Goal: Task Accomplishment & Management: Manage account settings

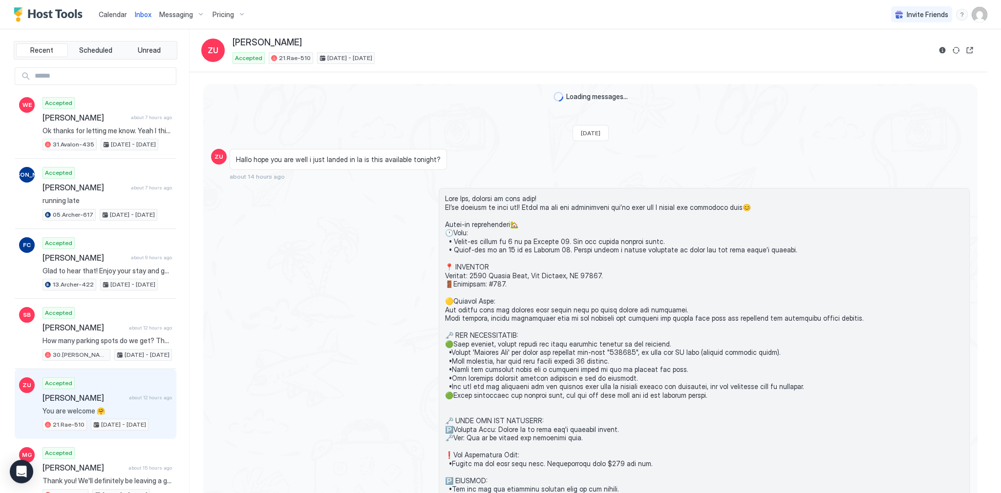
scroll to position [2505, 0]
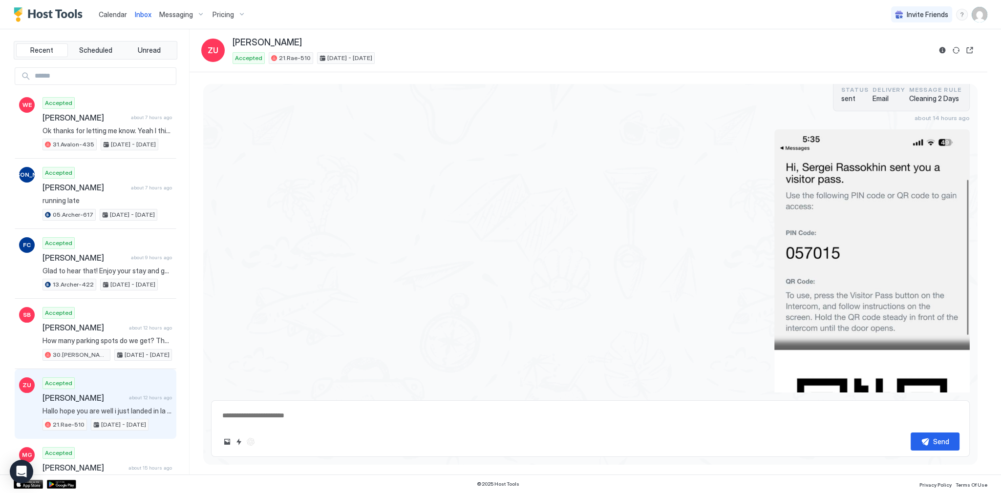
type textarea "*"
click at [171, 14] on span "Messaging" at bounding box center [176, 14] width 34 height 9
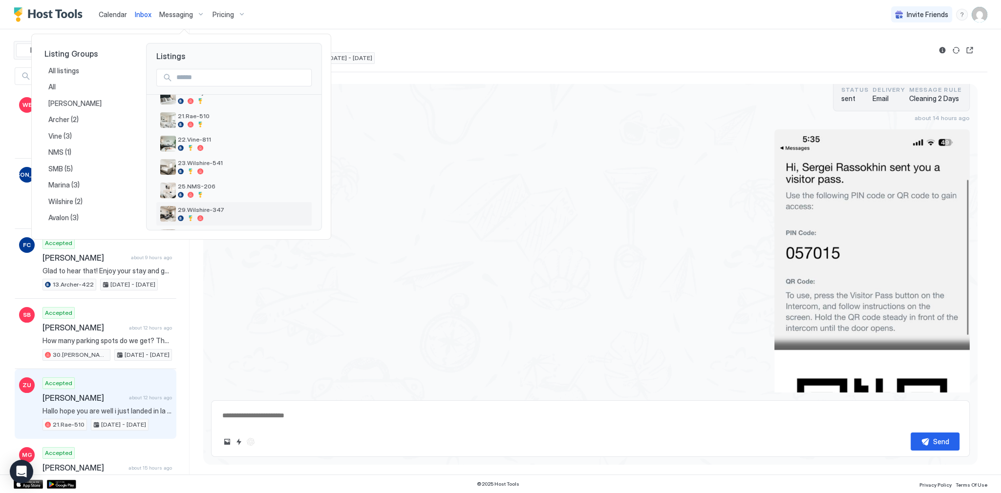
scroll to position [294, 0]
click at [210, 122] on div "21.Rae-510" at bounding box center [243, 122] width 130 height 15
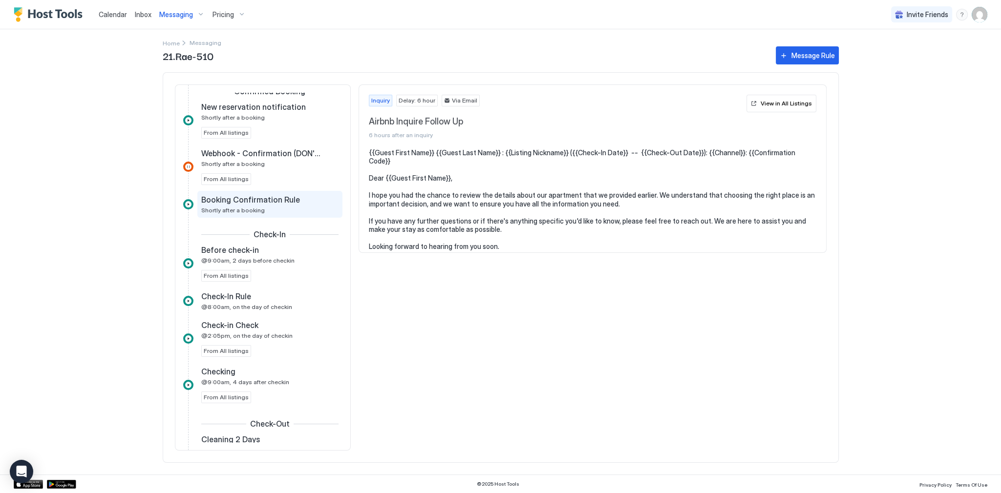
scroll to position [352, 0]
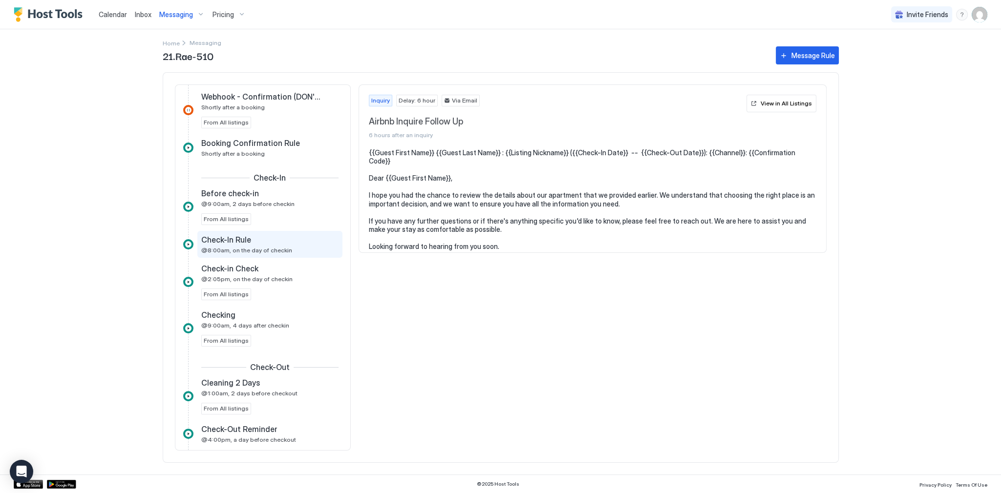
click at [261, 238] on div "Check-In Rule" at bounding box center [263, 240] width 124 height 10
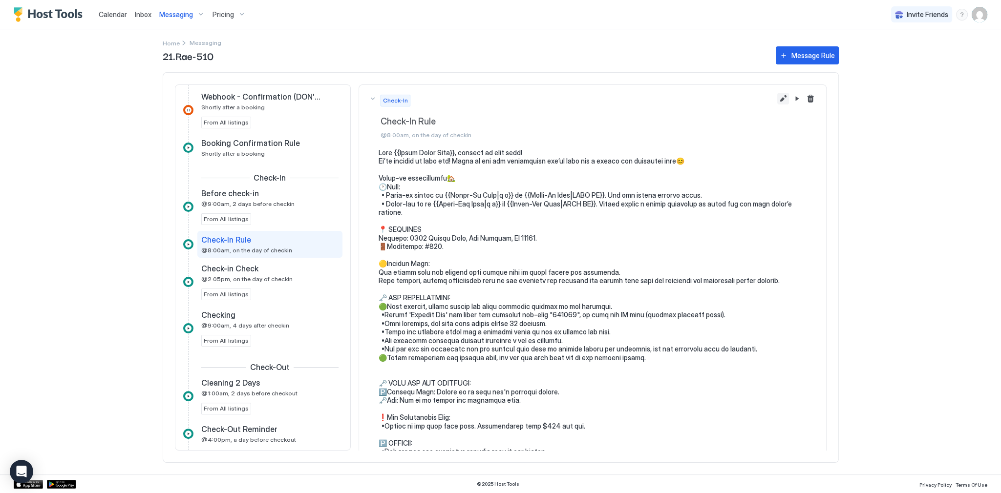
click at [777, 99] on button "Edit message rule" at bounding box center [783, 99] width 12 height 12
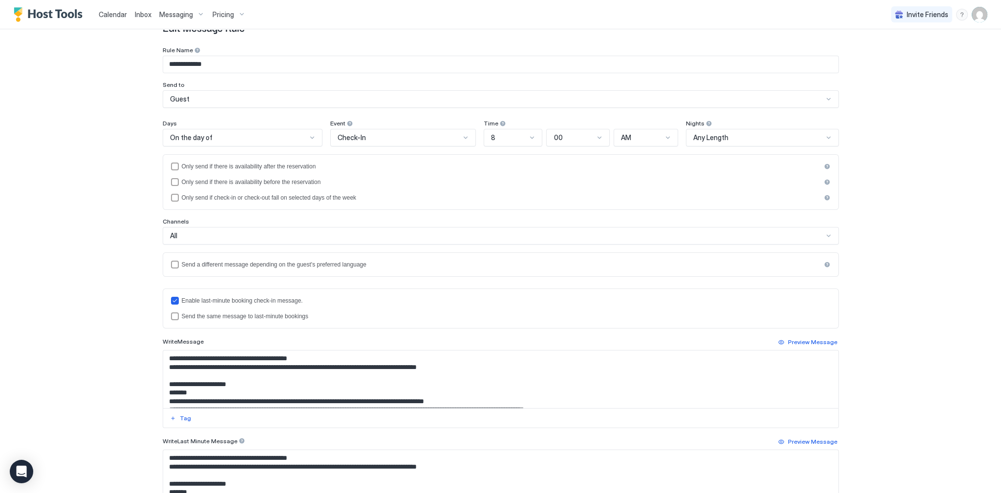
scroll to position [209, 0]
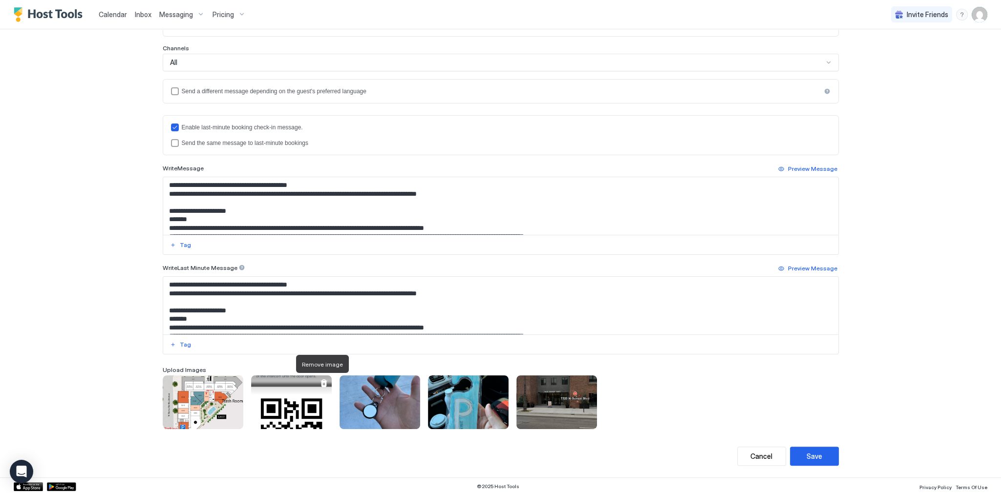
click at [320, 382] on div at bounding box center [324, 384] width 8 height 8
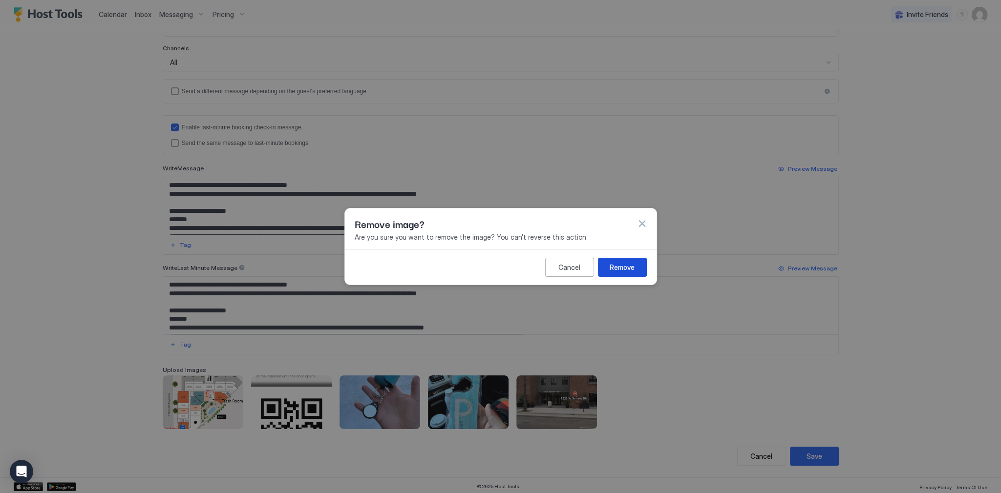
click at [630, 262] on div "Remove" at bounding box center [622, 267] width 25 height 10
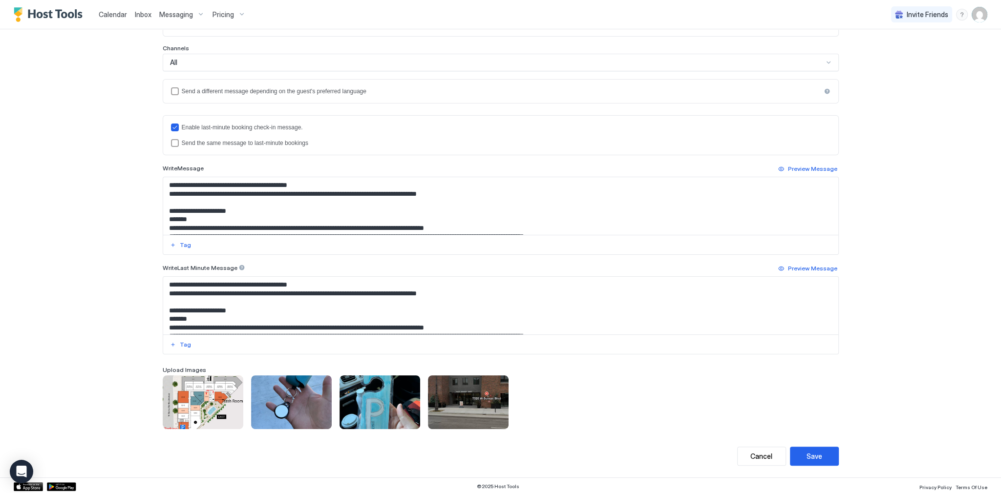
click at [604, 389] on div "To pick up a draggable item, press the space bar. While dragging, use the arrow…" at bounding box center [501, 403] width 676 height 54
drag, startPoint x: 812, startPoint y: 454, endPoint x: 723, endPoint y: 300, distance: 177.8
click at [723, 300] on div "**********" at bounding box center [501, 169] width 676 height 593
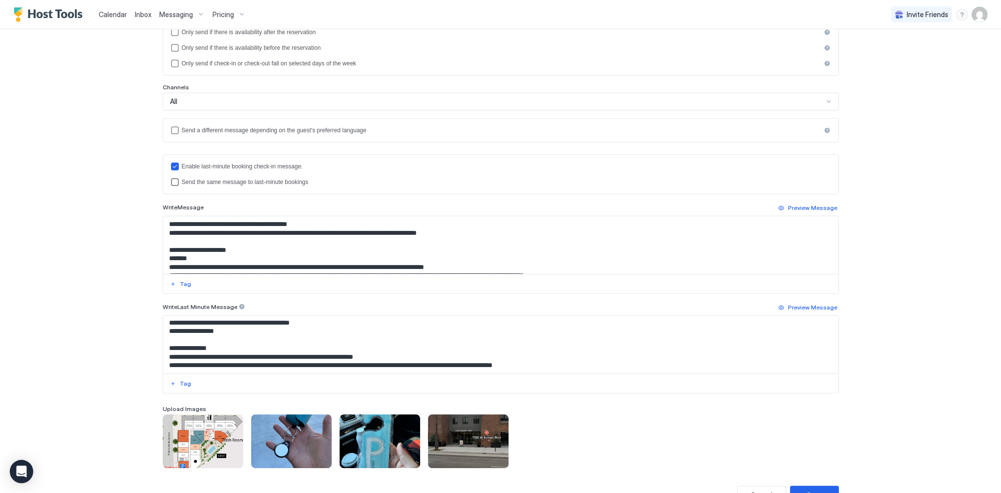
click at [207, 179] on div "Send the same message to last-minute bookings" at bounding box center [506, 182] width 649 height 7
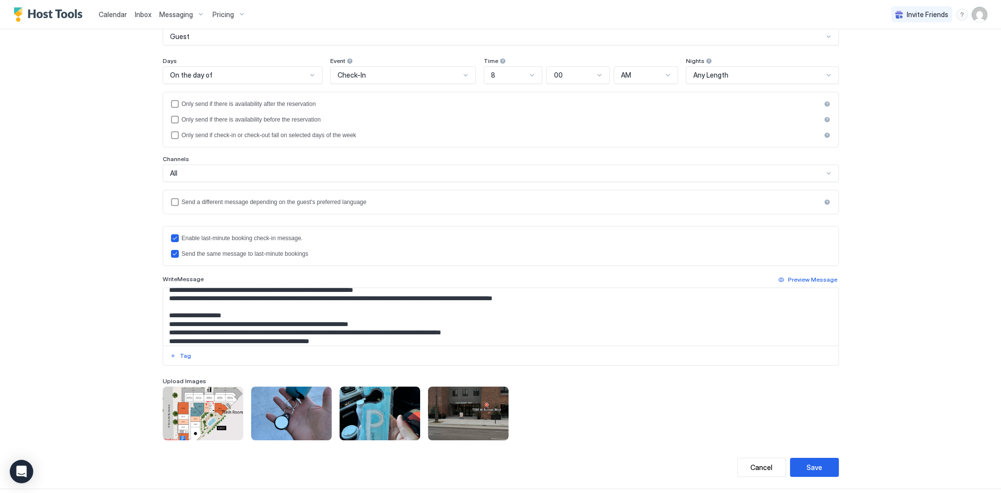
scroll to position [109, 0]
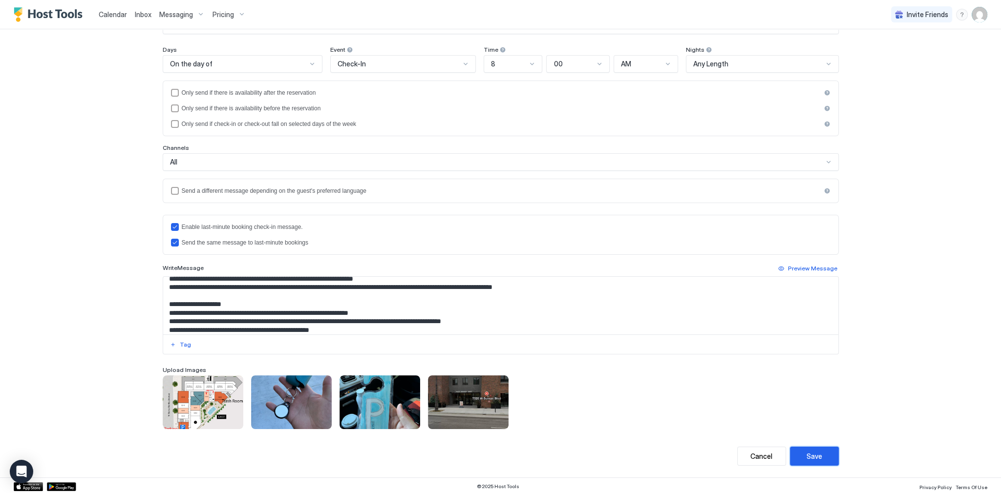
click at [807, 457] on div "Save" at bounding box center [815, 456] width 16 height 10
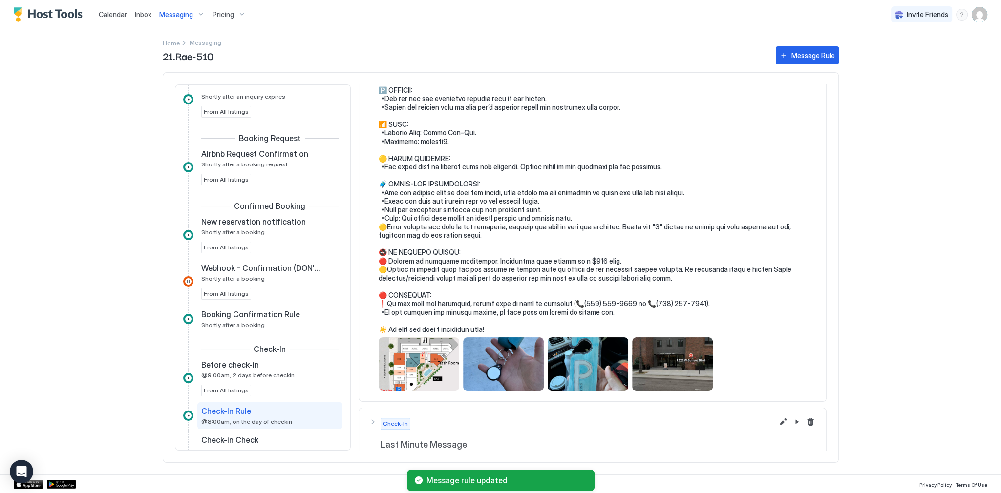
scroll to position [373, 0]
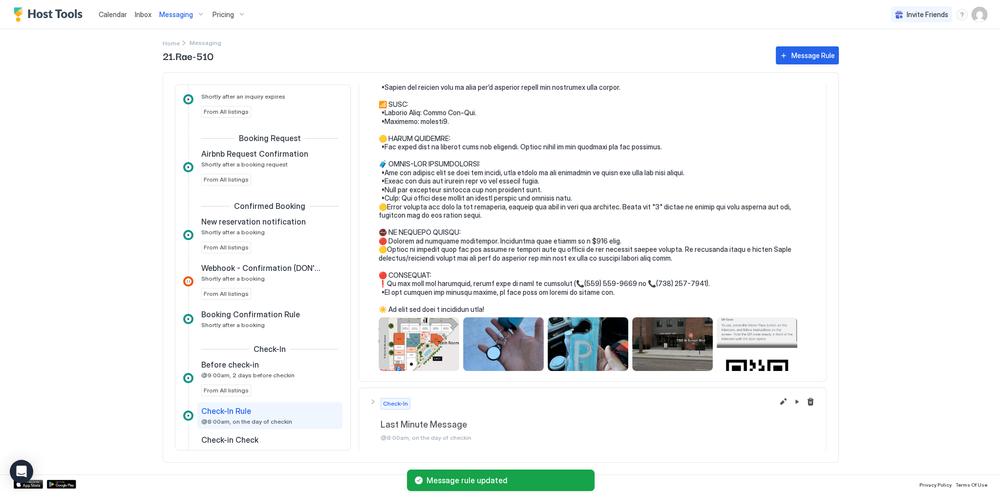
click at [871, 332] on div "Calendar Inbox Messaging Pricing Invite Friends SG Home Messaging 21.[PERSON_NA…" at bounding box center [500, 246] width 1001 height 493
